Goal: Task Accomplishment & Management: Complete application form

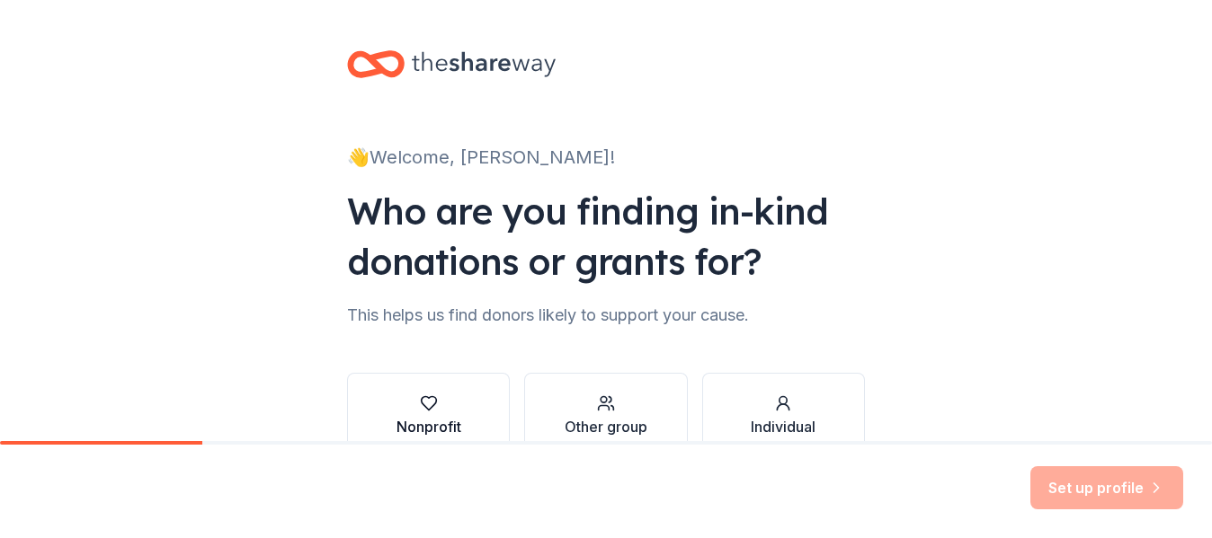
click at [422, 418] on div "Nonprofit" at bounding box center [428, 427] width 65 height 22
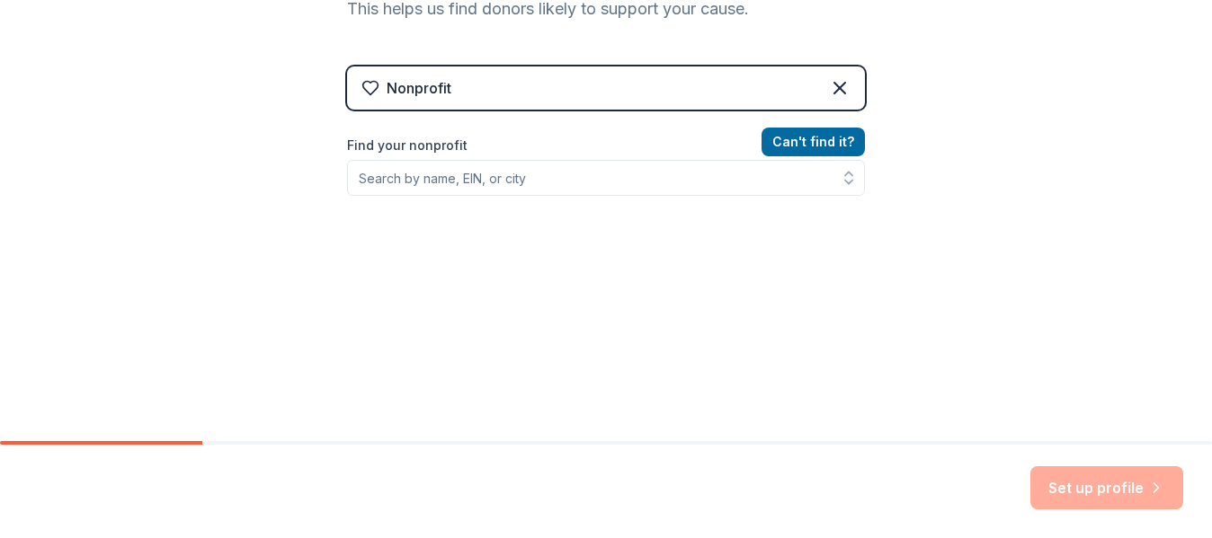
scroll to position [327, 0]
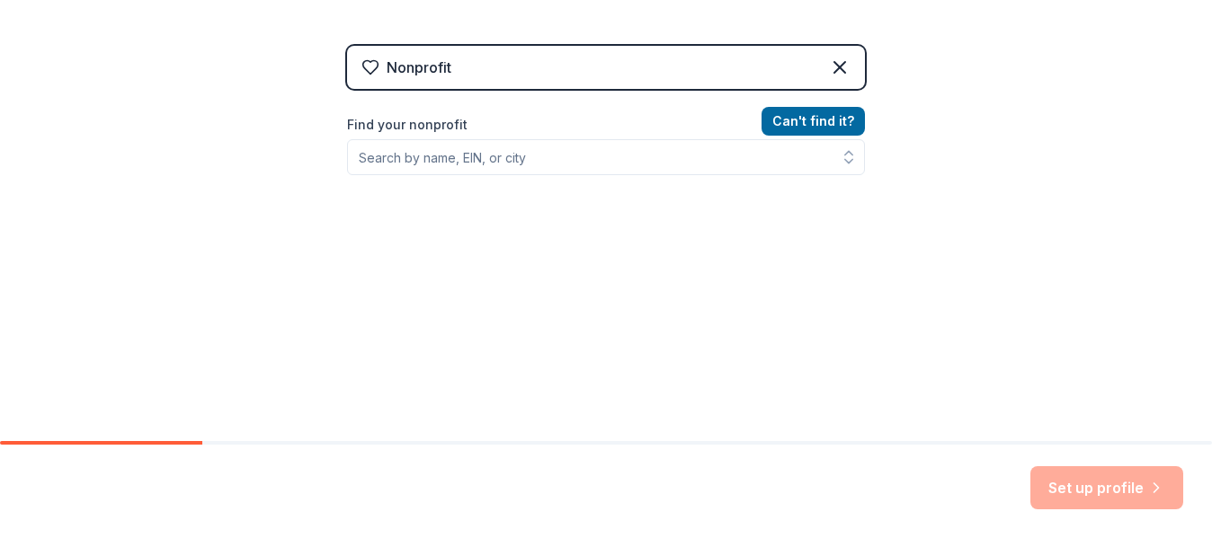
click at [1092, 488] on div "Set up profile" at bounding box center [1106, 487] width 153 height 43
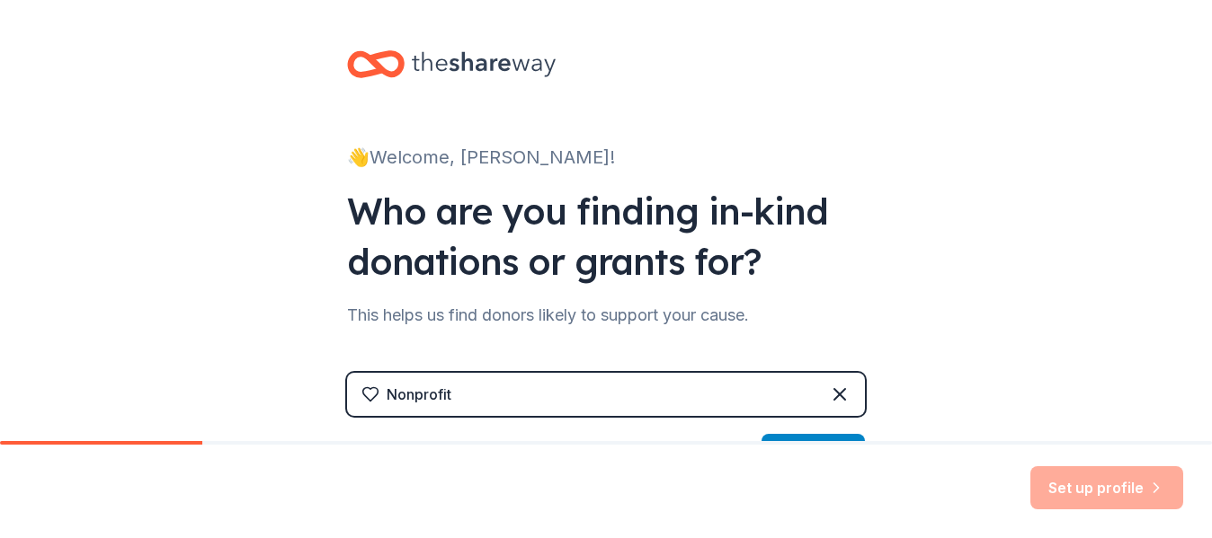
scroll to position [90, 0]
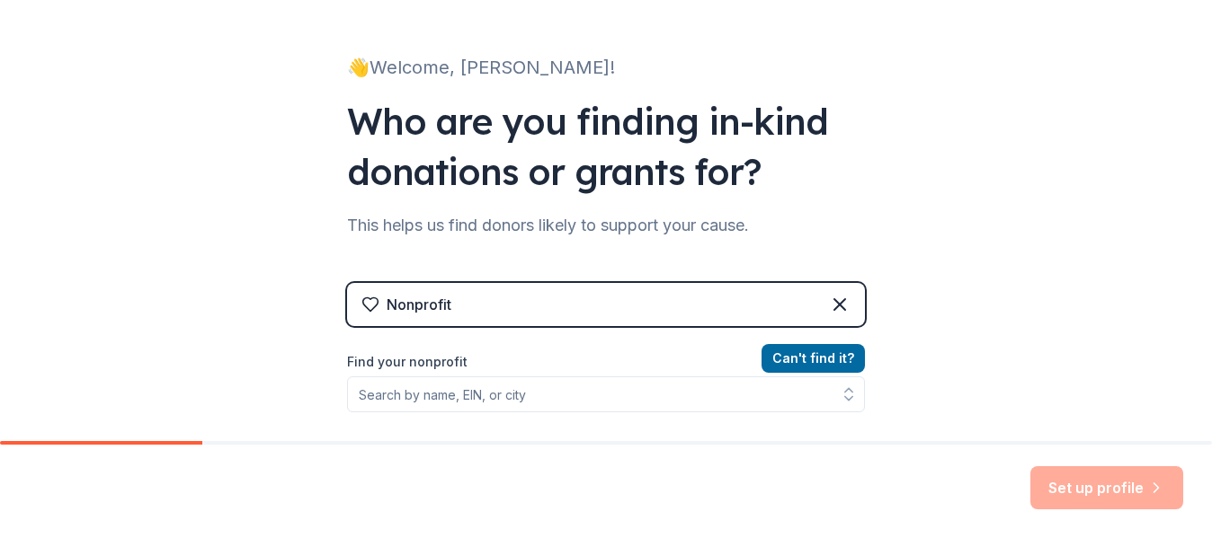
click at [466, 305] on div "Nonprofit" at bounding box center [606, 304] width 518 height 43
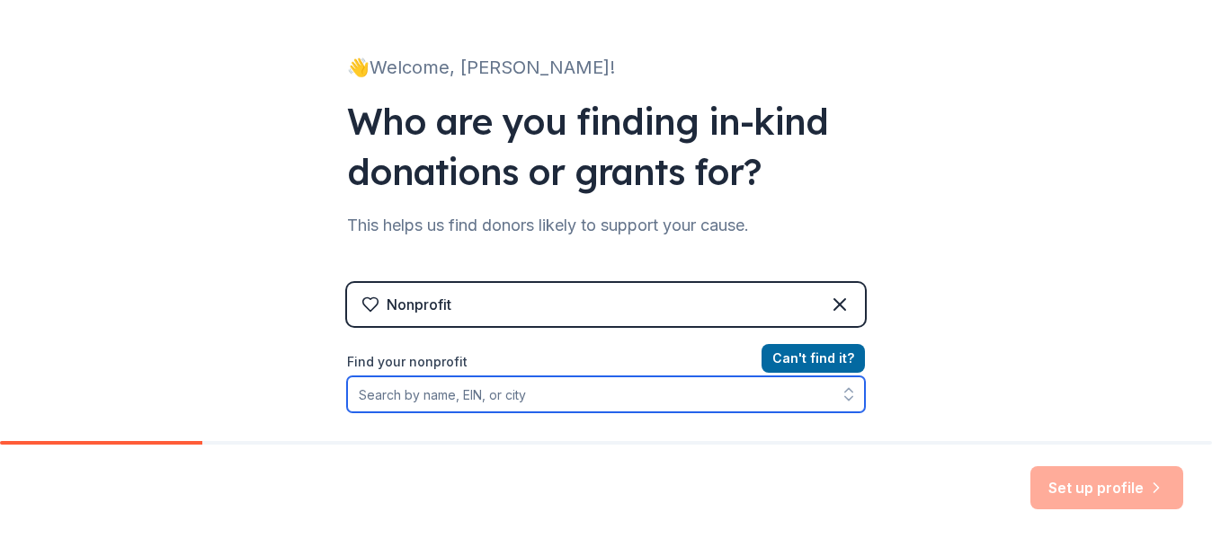
click at [479, 399] on input "Find your nonprofit" at bounding box center [606, 395] width 518 height 36
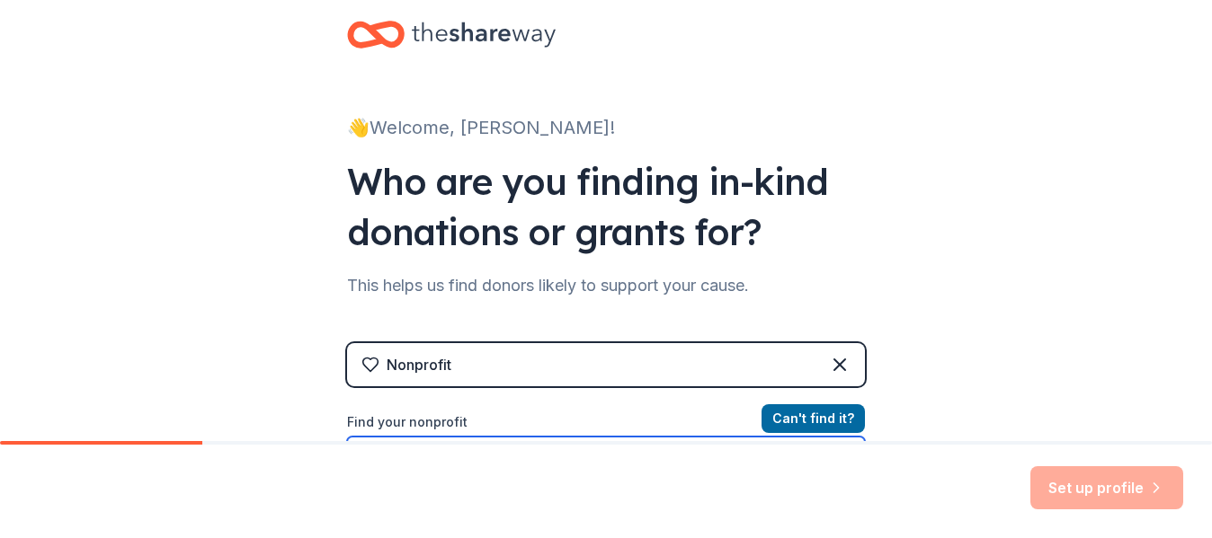
scroll to position [0, 0]
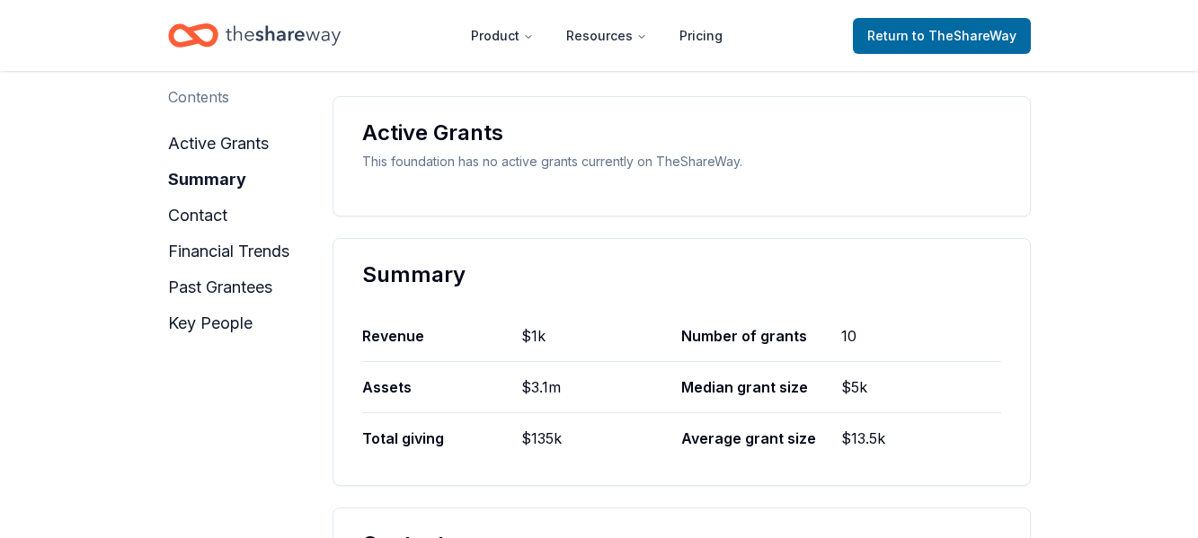
scroll to position [539, 0]
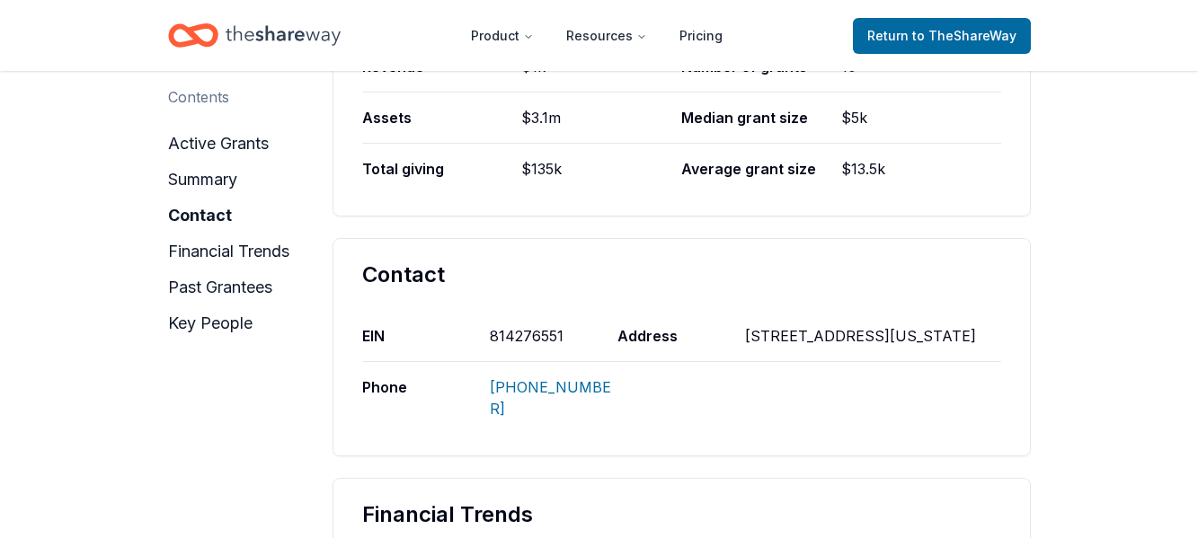
drag, startPoint x: 742, startPoint y: 281, endPoint x: 806, endPoint y: 293, distance: 65.8
click at [806, 311] on div "EIN [US_EMPLOYER_IDENTIFICATION_NUMBER] Address [STREET_ADDRESS][US_STATE] Phon…" at bounding box center [681, 372] width 639 height 123
